Goal: Navigation & Orientation: Find specific page/section

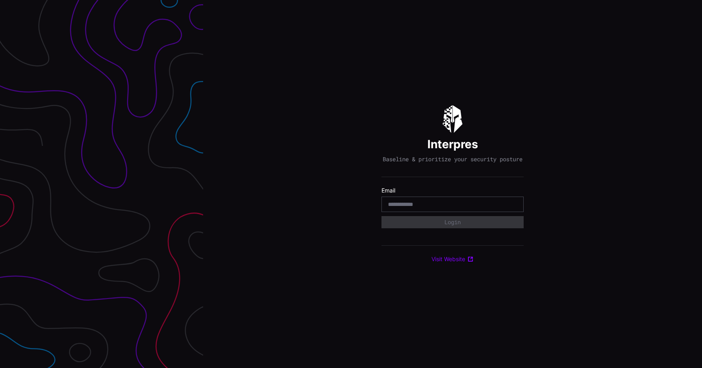
click at [463, 212] on div at bounding box center [452, 204] width 142 height 15
click at [407, 212] on div at bounding box center [452, 204] width 142 height 15
click at [403, 207] on input "email" at bounding box center [452, 204] width 129 height 7
type input "**********"
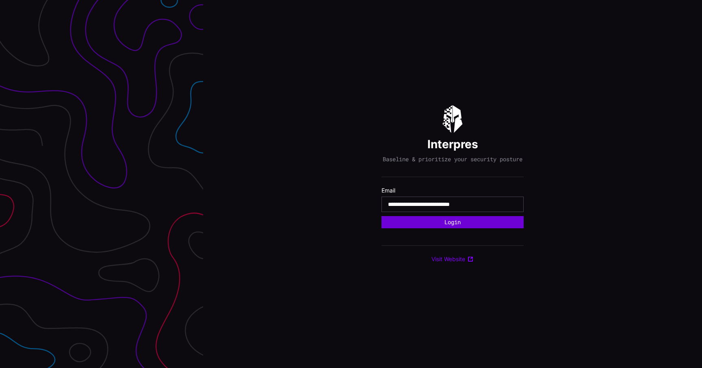
click at [453, 228] on button "Login" at bounding box center [452, 222] width 142 height 12
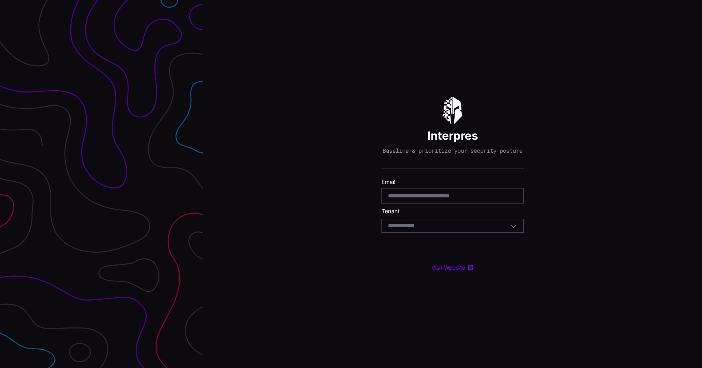
click at [453, 222] on section "Tenant Select Tenant" at bounding box center [452, 220] width 142 height 25
click at [454, 229] on div "Select Tenant" at bounding box center [449, 225] width 122 height 7
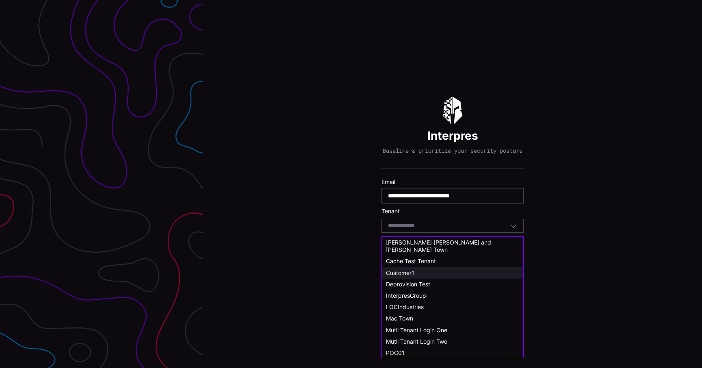
click at [419, 269] on div "Customer1" at bounding box center [452, 272] width 133 height 7
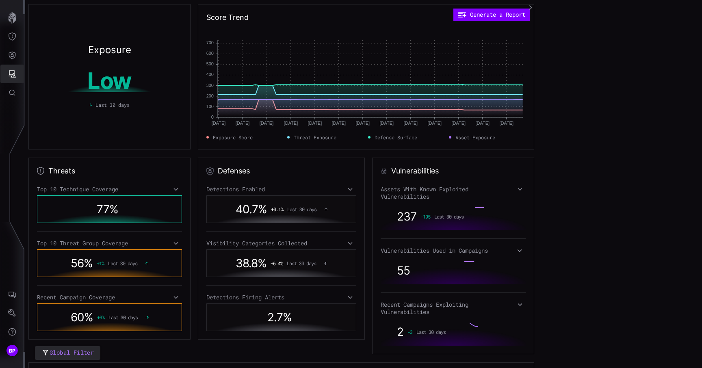
click at [13, 73] on icon "Attack Surface" at bounding box center [12, 73] width 7 height 7
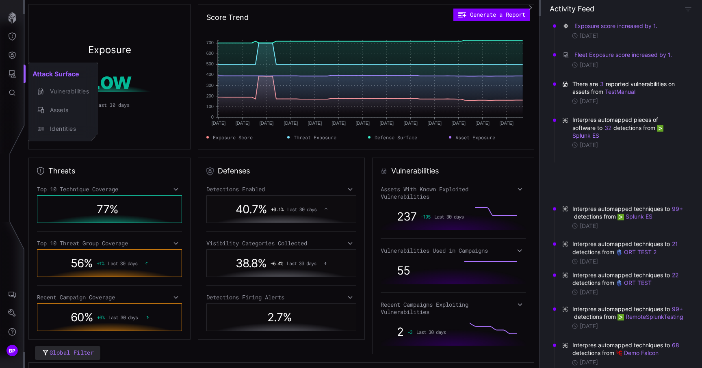
click at [10, 57] on div at bounding box center [351, 184] width 702 height 368
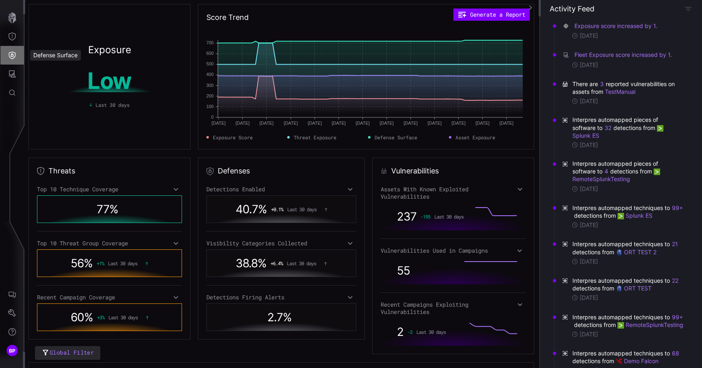
click at [10, 57] on icon "Defense Surface" at bounding box center [12, 55] width 8 height 8
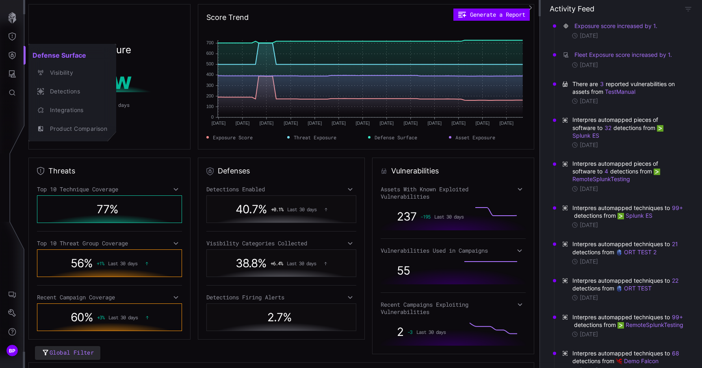
click at [11, 37] on div at bounding box center [351, 184] width 702 height 368
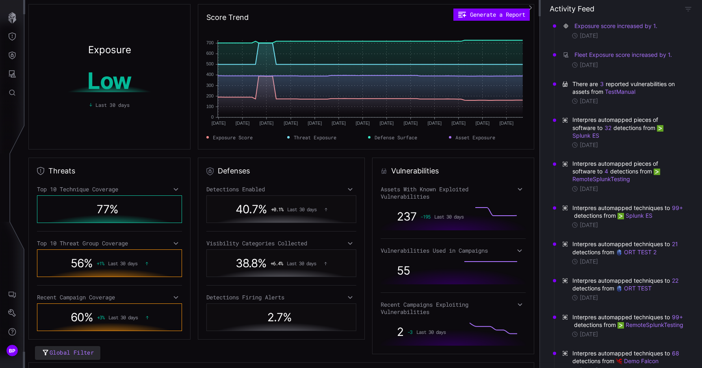
click at [12, 35] on icon "Threat Exposure" at bounding box center [12, 36] width 8 height 8
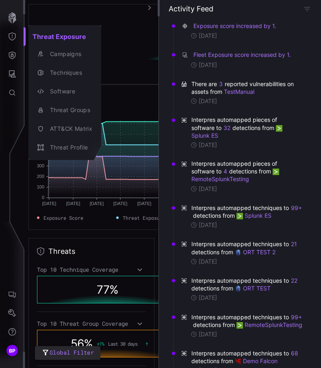
click at [129, 31] on div at bounding box center [160, 184] width 321 height 368
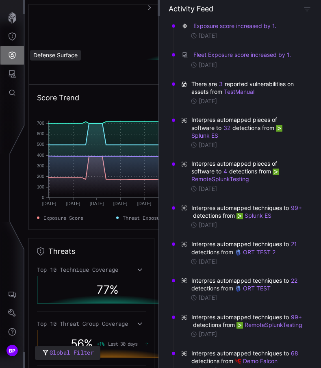
click at [7, 55] on button "Defense Surface" at bounding box center [12, 55] width 24 height 19
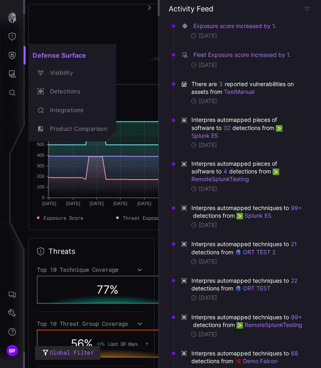
click at [19, 78] on div at bounding box center [160, 184] width 321 height 368
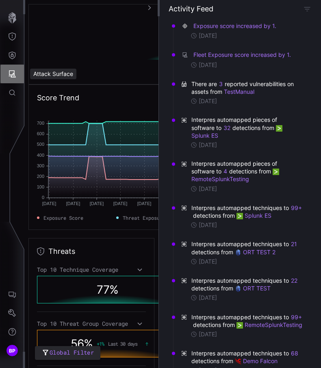
click at [18, 77] on button "Attack Surface" at bounding box center [12, 74] width 24 height 19
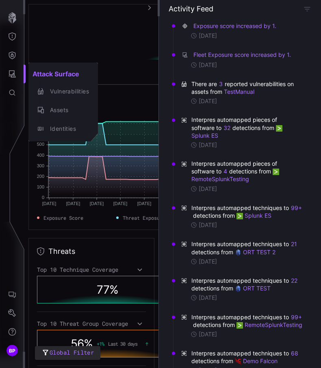
click at [14, 94] on div at bounding box center [160, 184] width 321 height 368
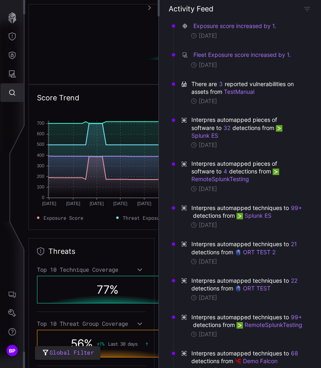
click at [14, 94] on icon "Global Search" at bounding box center [12, 93] width 6 height 6
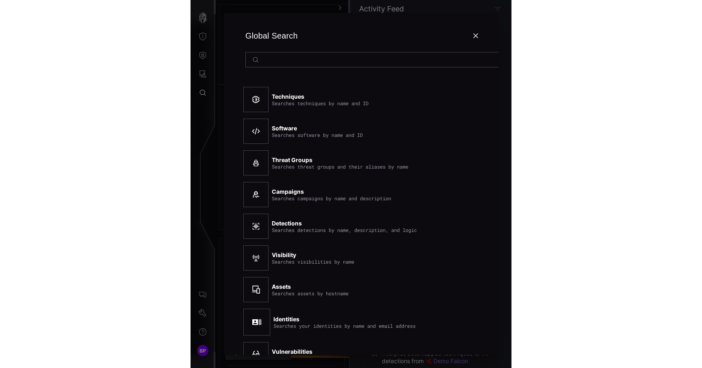
scroll to position [0, 13]
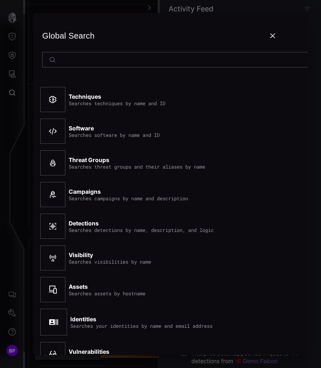
click at [13, 93] on div at bounding box center [160, 184] width 321 height 368
